Goal: Transaction & Acquisition: Purchase product/service

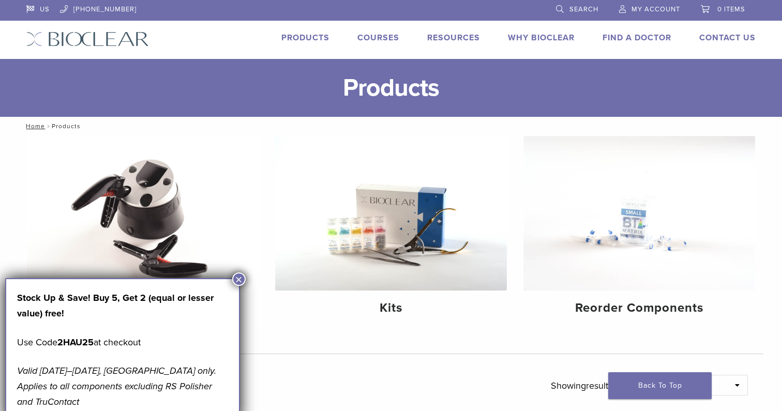
click at [237, 279] on button "×" at bounding box center [238, 279] width 13 height 13
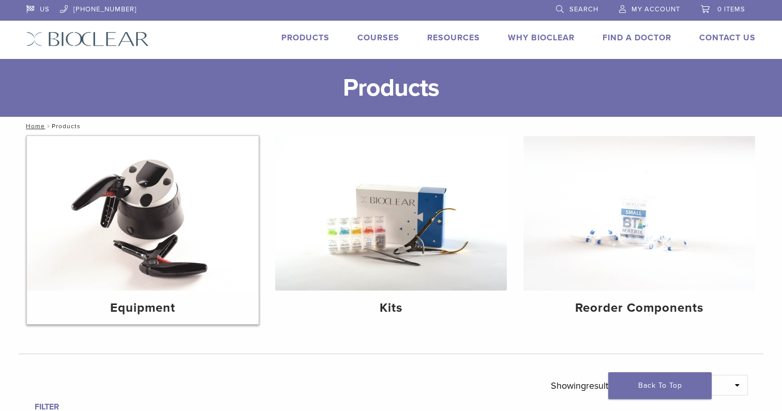
click at [162, 247] on img at bounding box center [143, 213] width 232 height 155
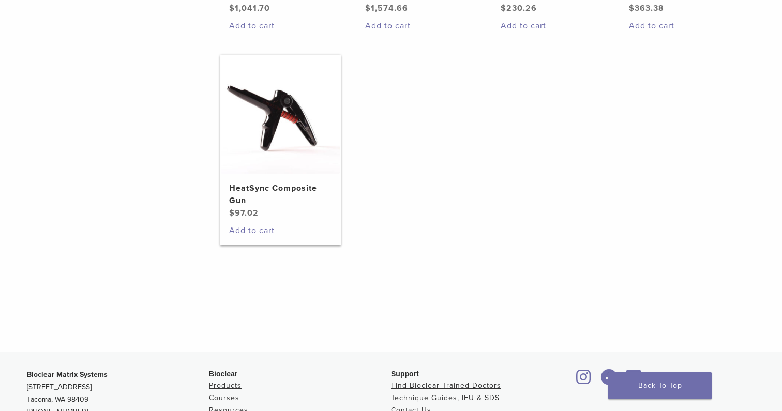
scroll to position [379, 0]
click at [297, 199] on h2 "HeatSync Composite Gun" at bounding box center [280, 194] width 102 height 25
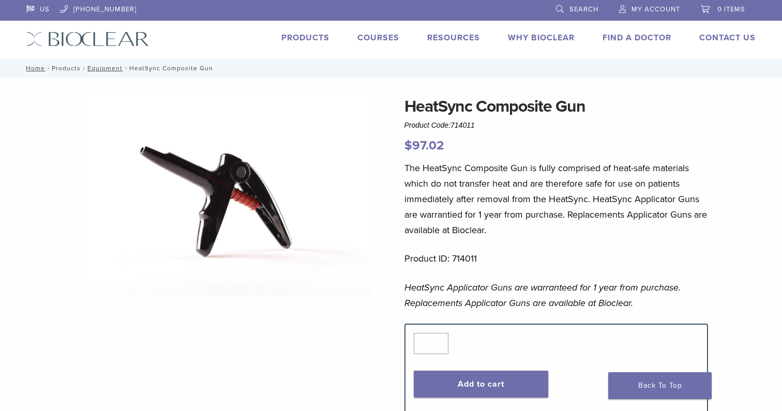
click at [69, 66] on link "Products" at bounding box center [66, 68] width 29 height 7
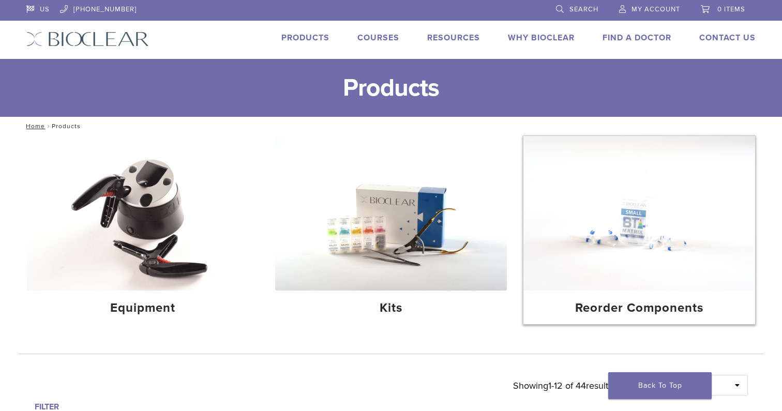
click at [653, 303] on h4 "Reorder Components" at bounding box center [639, 308] width 215 height 19
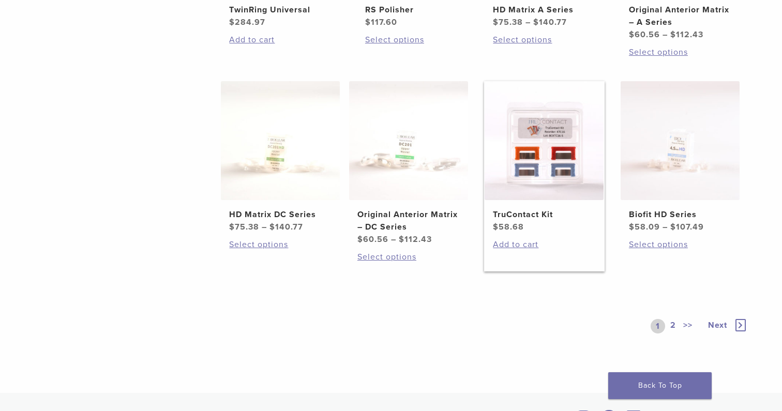
scroll to position [571, 0]
click at [532, 199] on link "TruContact Kit $ 58.68" at bounding box center [544, 156] width 121 height 152
click at [743, 319] on icon at bounding box center [741, 324] width 10 height 12
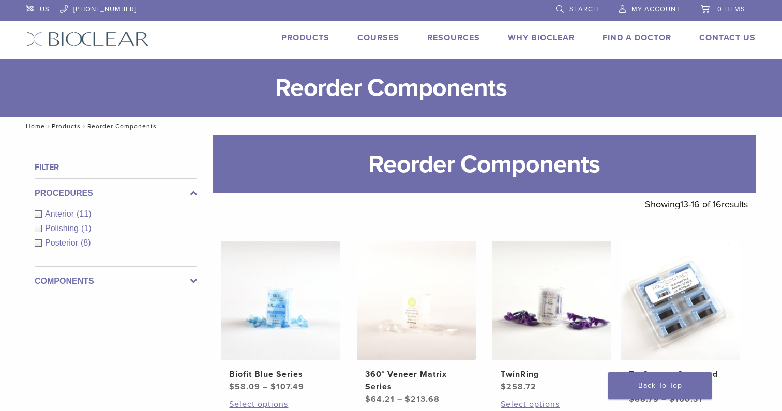
click at [72, 126] on link "Products" at bounding box center [66, 126] width 29 height 7
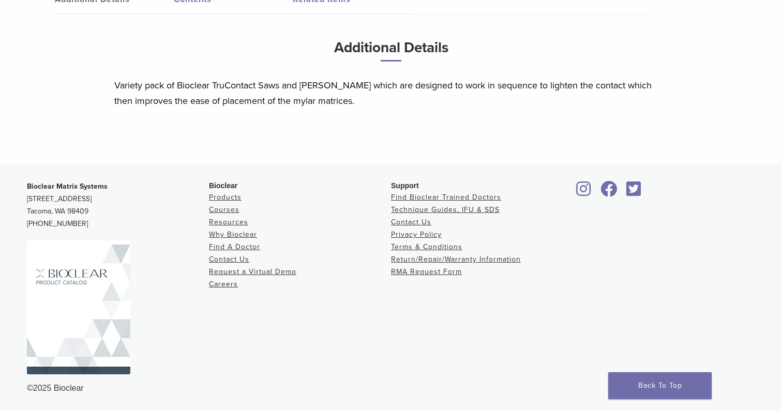
scroll to position [513, 0]
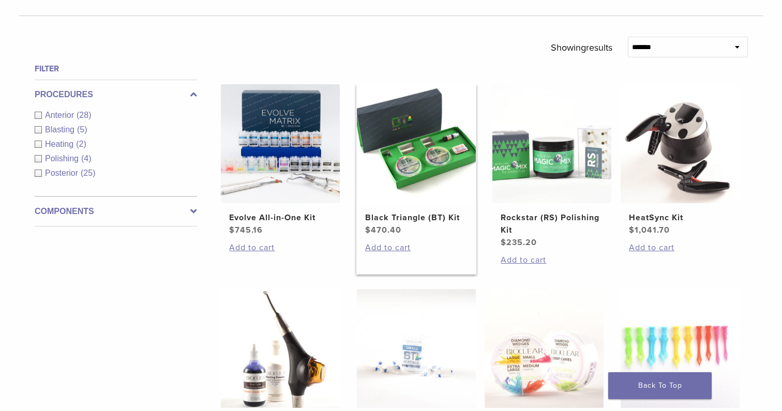
scroll to position [339, 0]
click at [309, 203] on link "Evolve All-in-One Kit $ 745.16" at bounding box center [280, 160] width 121 height 152
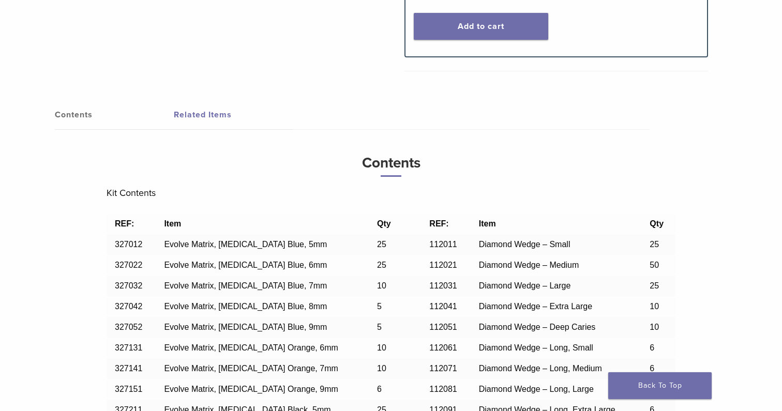
scroll to position [738, 0]
click at [211, 111] on link "Related Items" at bounding box center [233, 114] width 119 height 29
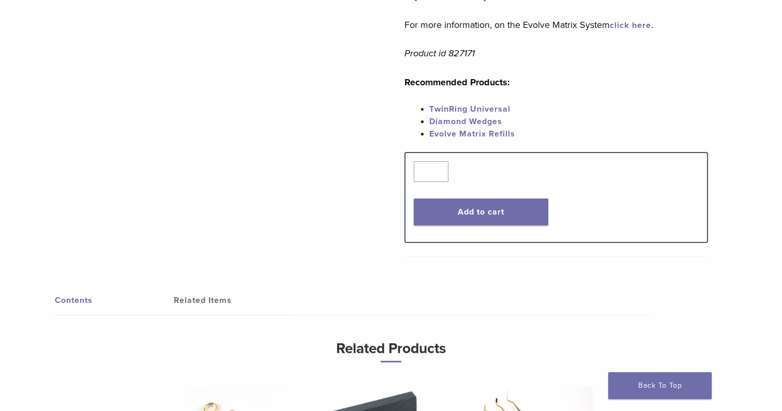
scroll to position [539, 0]
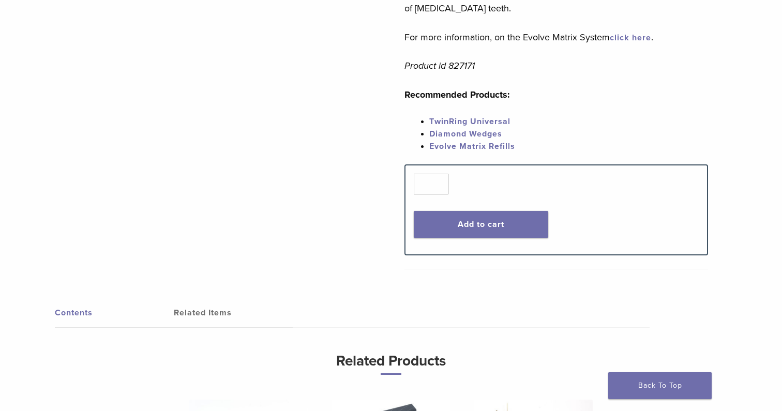
click at [78, 320] on link "Contents" at bounding box center [114, 312] width 119 height 29
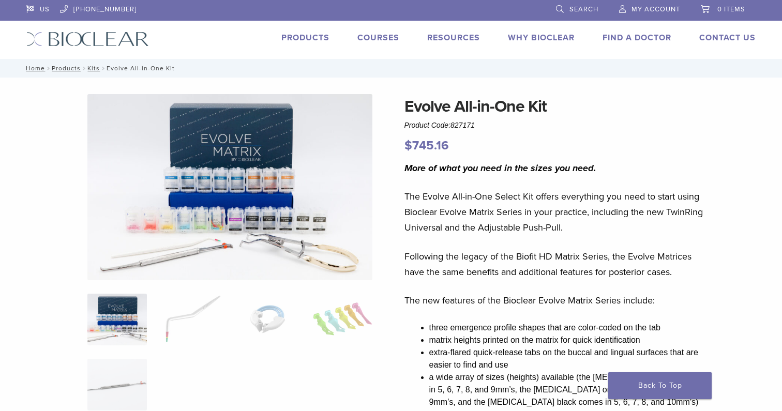
scroll to position [0, 0]
click at [576, 7] on span "Search" at bounding box center [584, 9] width 29 height 8
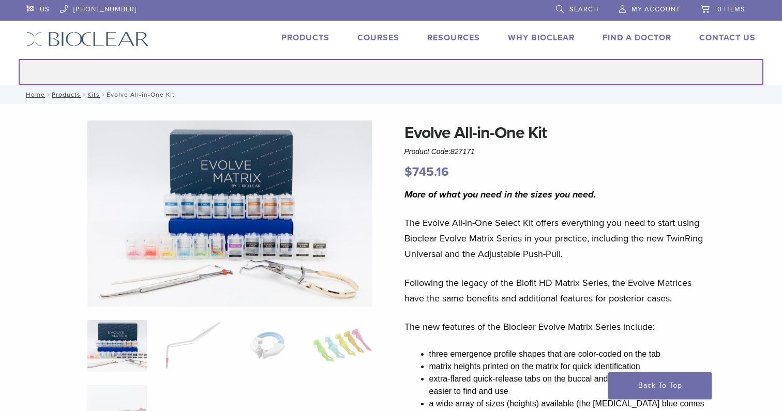
click at [379, 73] on input "Search for:" at bounding box center [391, 72] width 745 height 26
type input "****"
click at [18, 58] on button "Search" at bounding box center [18, 58] width 1 height 1
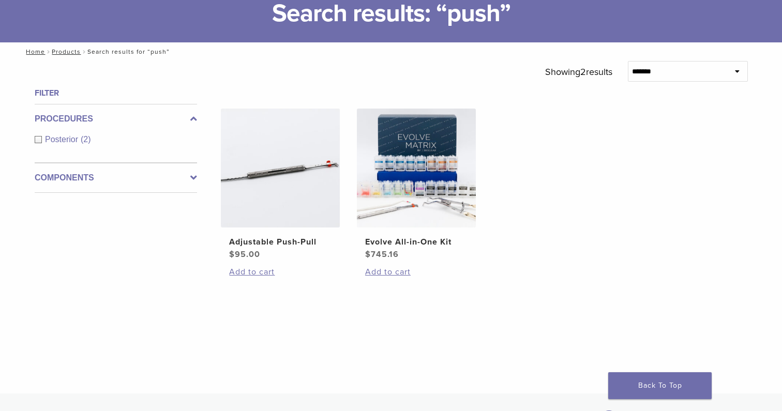
scroll to position [76, 0]
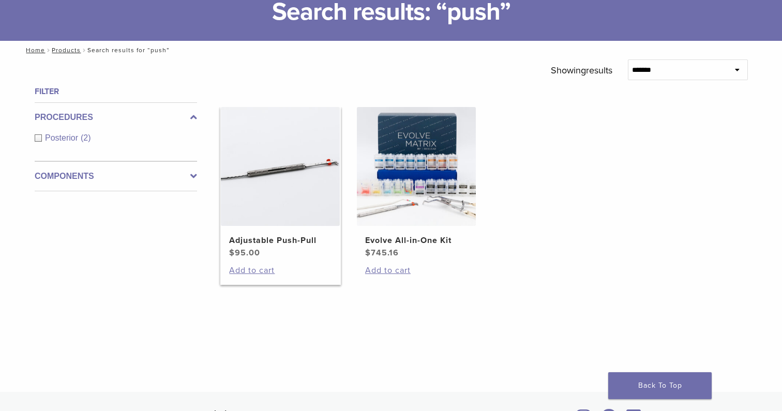
click at [276, 174] on img at bounding box center [280, 166] width 119 height 119
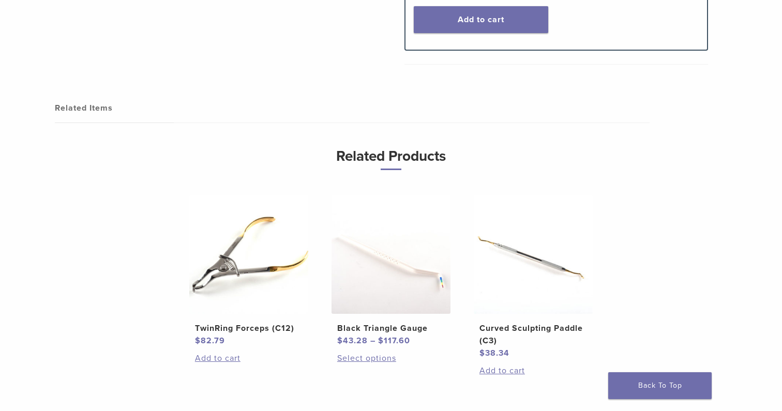
scroll to position [457, 0]
click at [500, 19] on button "Add to cart" at bounding box center [481, 19] width 135 height 27
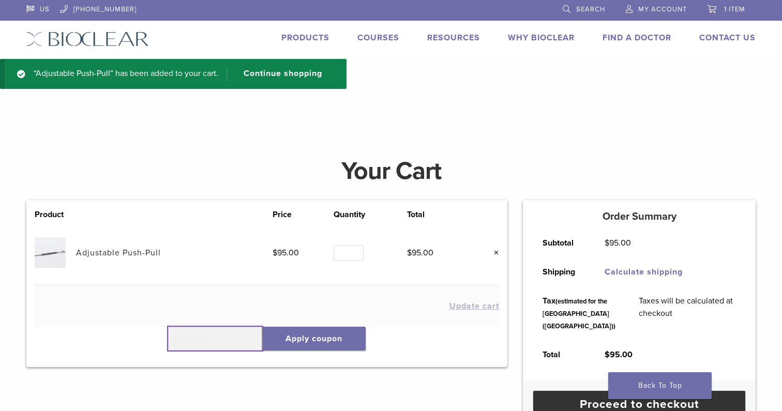
click at [235, 335] on input "text" at bounding box center [215, 339] width 94 height 24
type input "******"
click at [330, 340] on button "Apply coupon" at bounding box center [313, 339] width 103 height 24
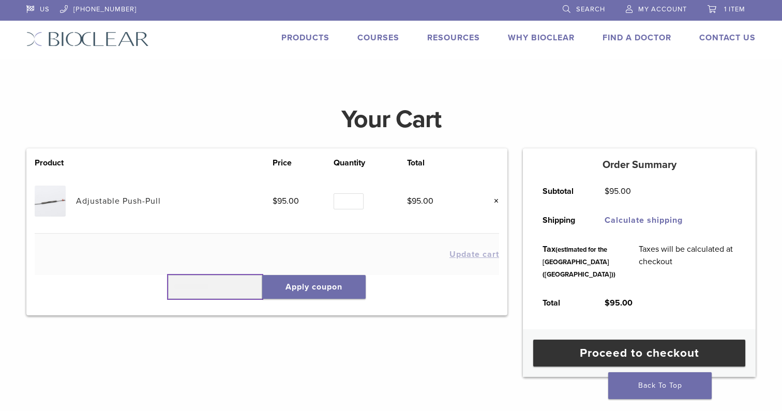
click at [227, 294] on input "text" at bounding box center [215, 287] width 94 height 24
type input "******"
click at [341, 287] on button "Apply coupon" at bounding box center [313, 287] width 103 height 24
type input "*"
click at [355, 197] on input "*" at bounding box center [349, 201] width 30 height 16
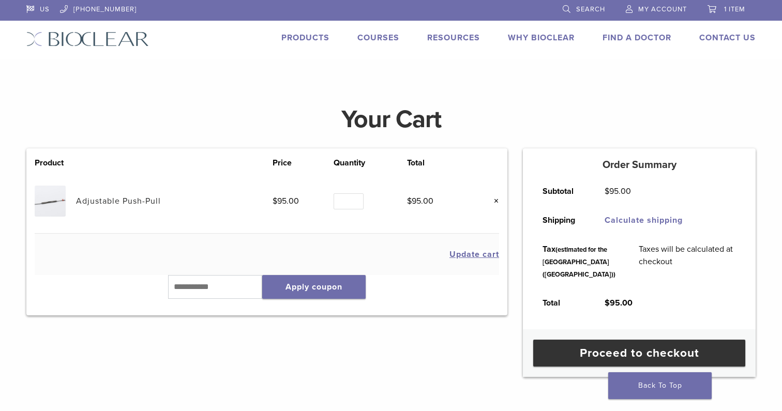
click at [465, 250] on button "Update cart" at bounding box center [474, 254] width 50 height 8
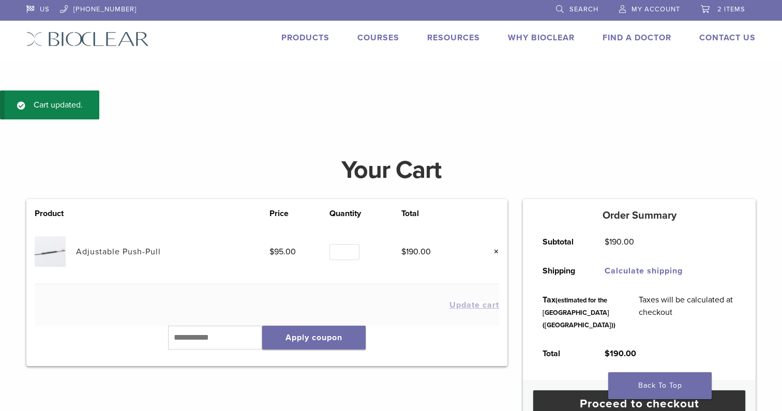
click at [637, 11] on span "My Account" at bounding box center [656, 9] width 49 height 8
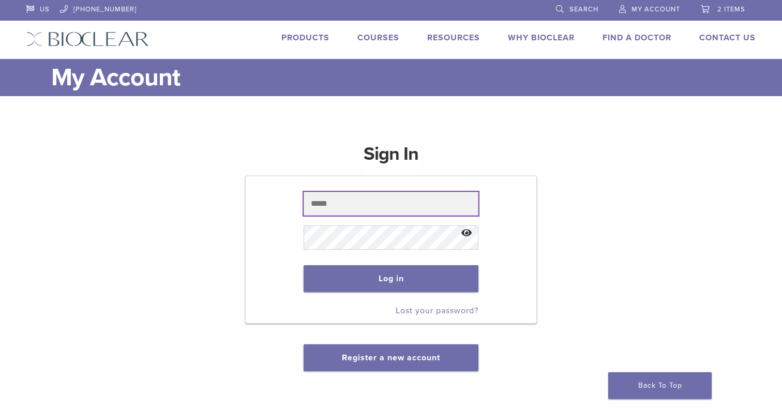
type input "**********"
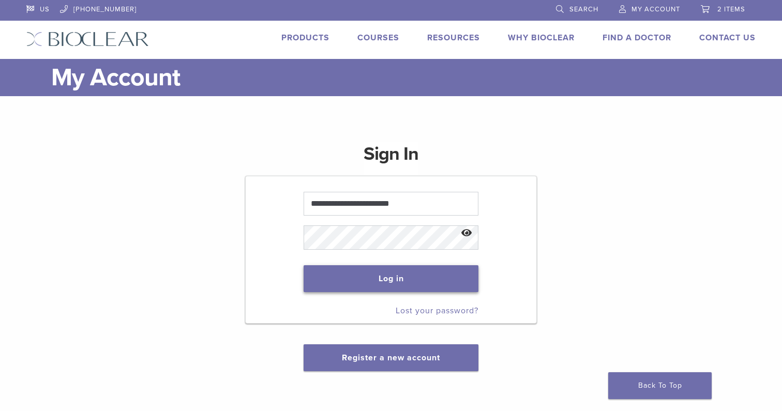
click at [411, 281] on button "Log in" at bounding box center [391, 278] width 174 height 27
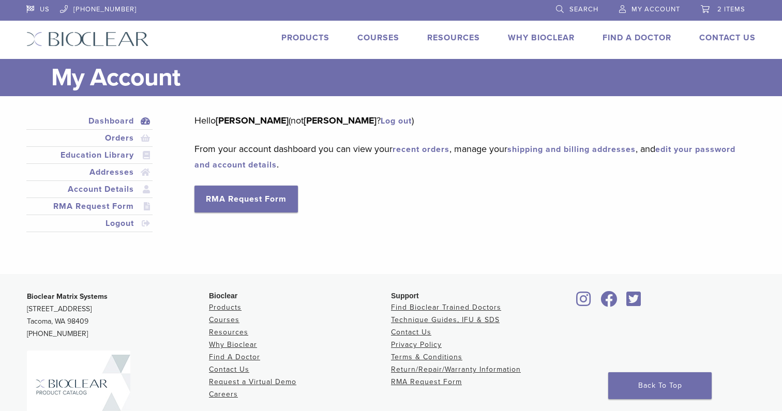
click at [726, 7] on span "2 items" at bounding box center [731, 9] width 28 height 8
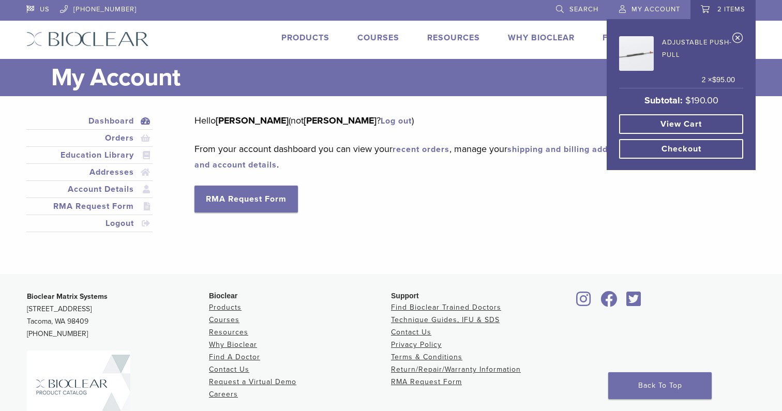
click at [696, 124] on link "View cart" at bounding box center [681, 124] width 124 height 20
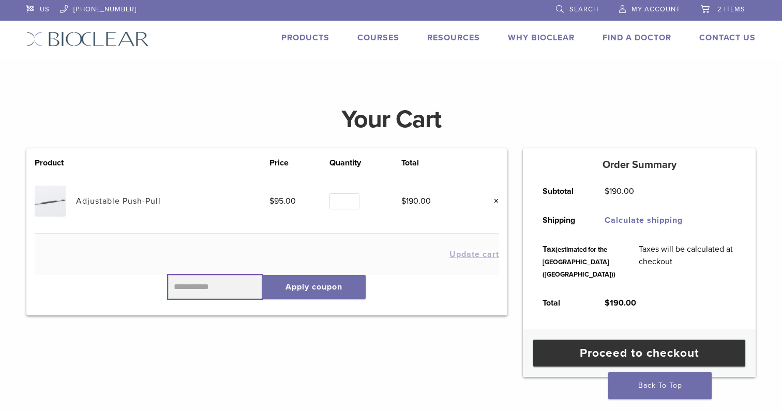
click at [229, 286] on input "text" at bounding box center [215, 287] width 94 height 24
type input "******"
click at [316, 288] on button "Apply coupon" at bounding box center [313, 287] width 103 height 24
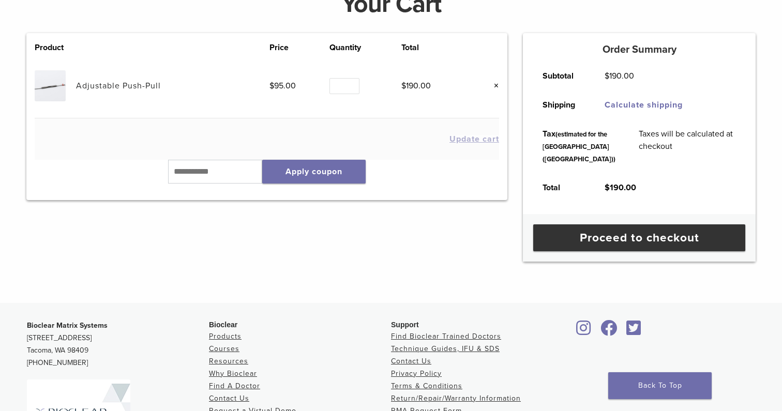
scroll to position [114, 0]
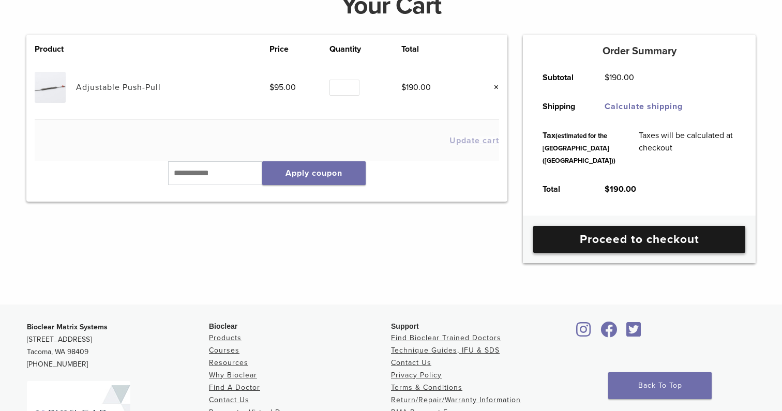
click at [655, 253] on link "Proceed to checkout" at bounding box center [639, 239] width 212 height 27
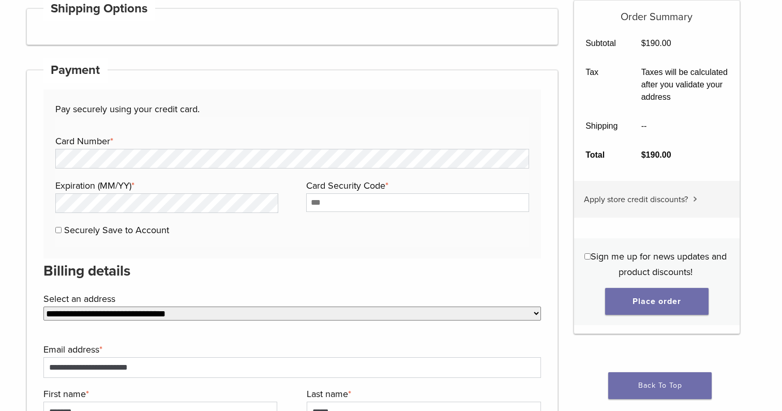
scroll to position [353, 0]
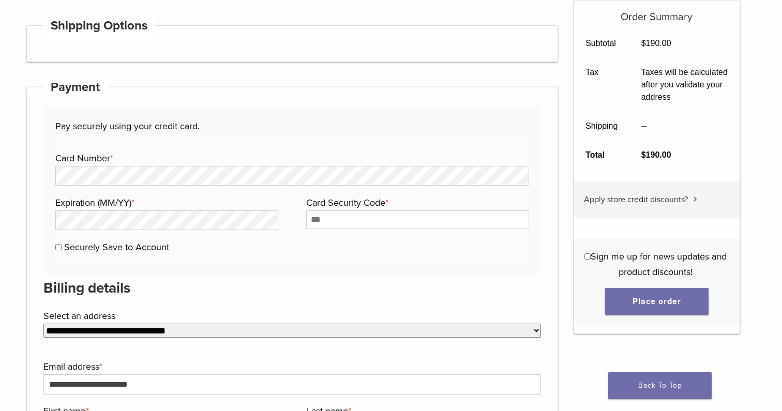
click at [685, 203] on span "Apply store credit discounts?" at bounding box center [636, 199] width 104 height 10
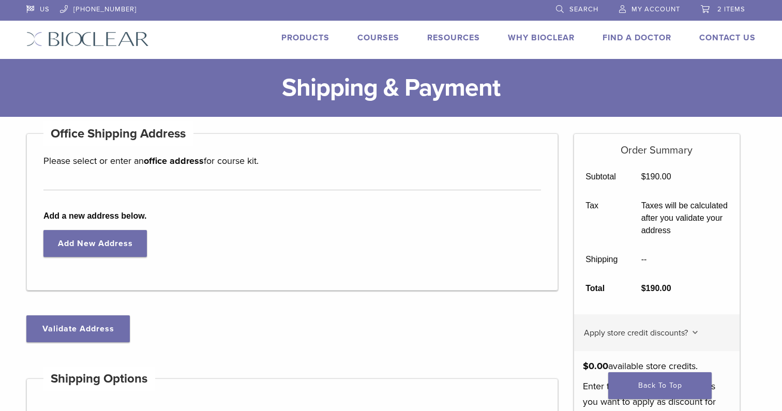
scroll to position [0, 0]
click at [717, 10] on span "2 items" at bounding box center [731, 9] width 28 height 8
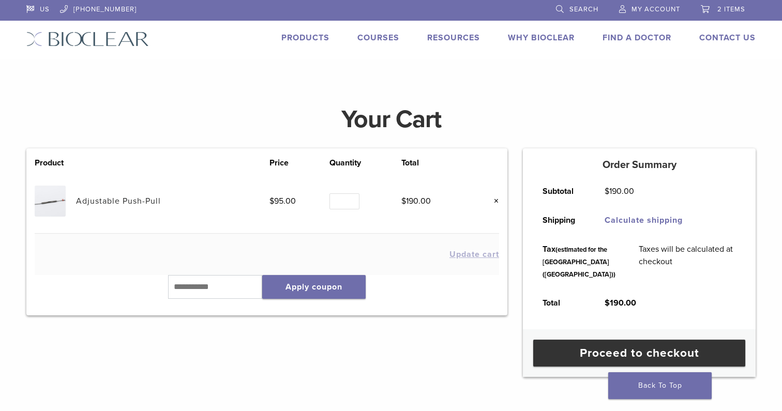
scroll to position [114, 0]
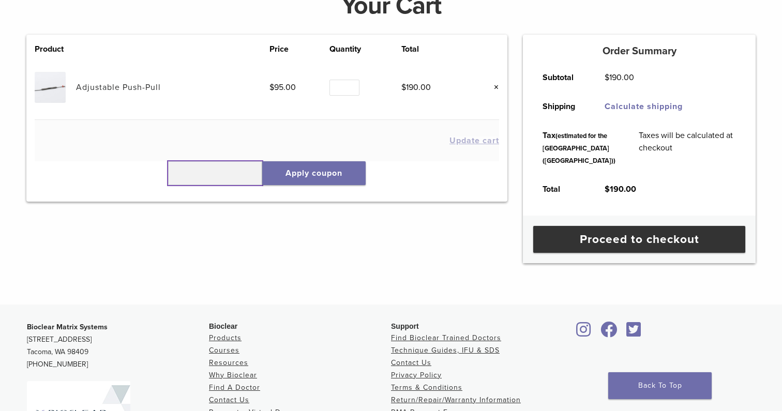
click at [197, 176] on input "text" at bounding box center [215, 173] width 94 height 24
type input "******"
click at [316, 176] on button "Apply coupon" at bounding box center [313, 173] width 103 height 24
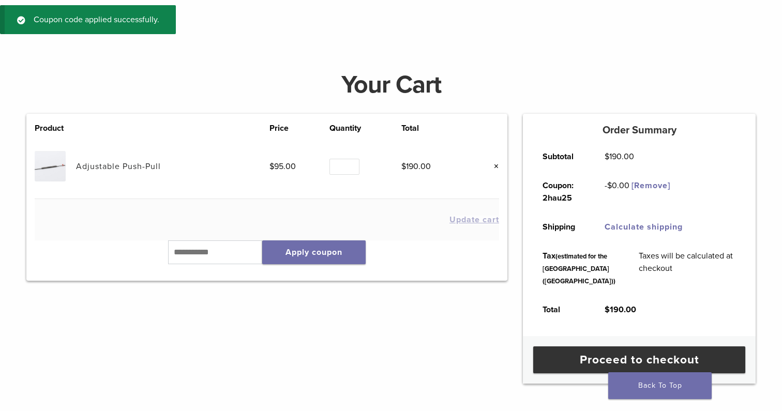
scroll to position [86, 0]
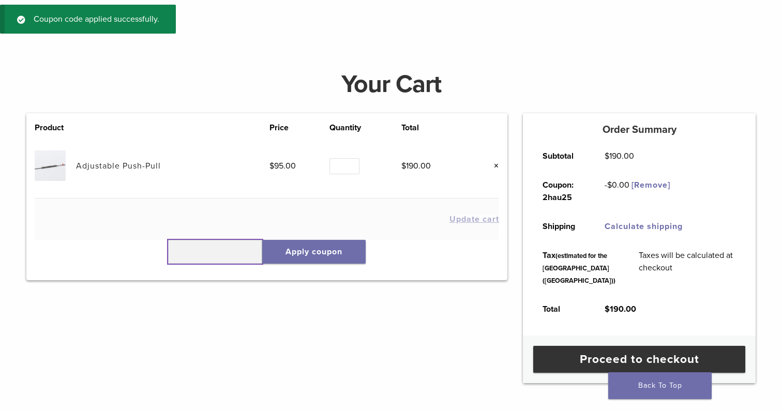
click at [189, 256] on input "text" at bounding box center [215, 252] width 94 height 24
type input "******"
click at [316, 246] on button "Apply coupon" at bounding box center [313, 252] width 103 height 24
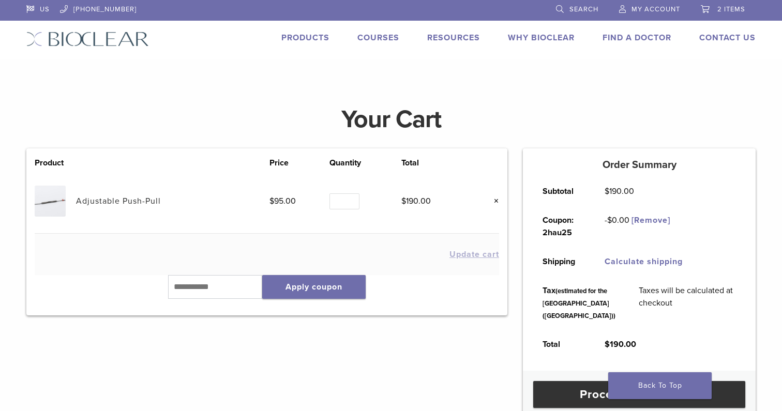
scroll to position [0, 0]
